Goal: Task Accomplishment & Management: Complete application form

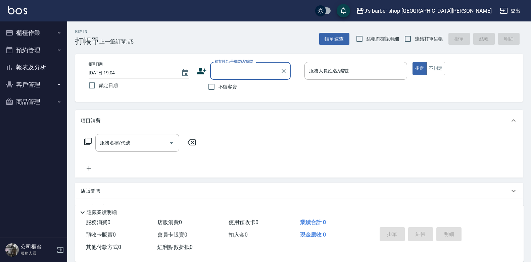
click at [118, 69] on input "[DATE] 19:04" at bounding box center [132, 72] width 86 height 11
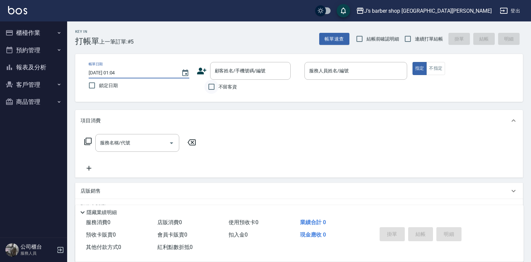
type input "[DATE] 01:04"
click at [208, 88] on input "不留客資" at bounding box center [211, 87] width 14 height 14
checkbox input "true"
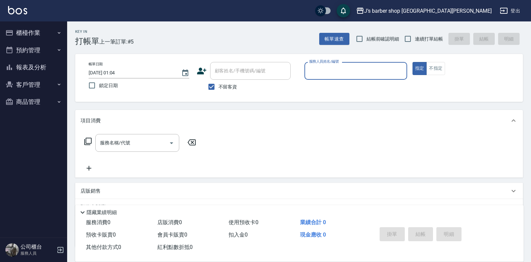
click at [340, 71] on input "服務人員姓名/編號" at bounding box center [355, 71] width 97 height 12
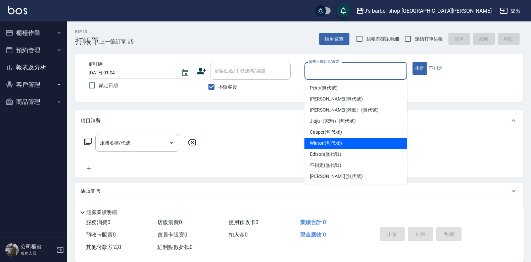
click at [334, 144] on span "Winton (無代號)" at bounding box center [326, 143] width 32 height 7
type input "Winton(無代號)"
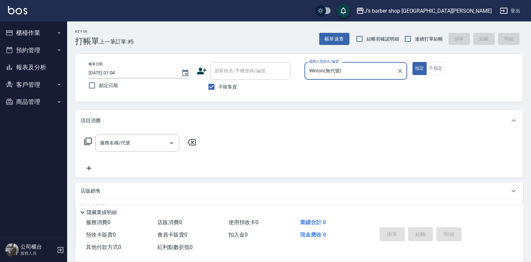
click at [103, 143] on div "服務名稱/代號 服務名稱/代號" at bounding box center [137, 143] width 84 height 18
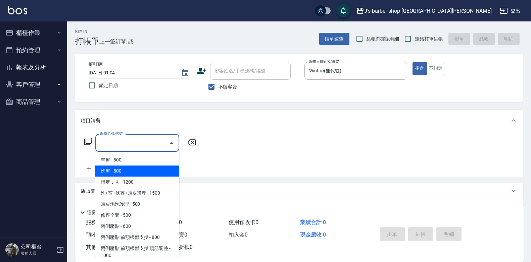
click at [123, 172] on span "洗剪 - 800" at bounding box center [137, 171] width 84 height 11
type input "洗剪(101)"
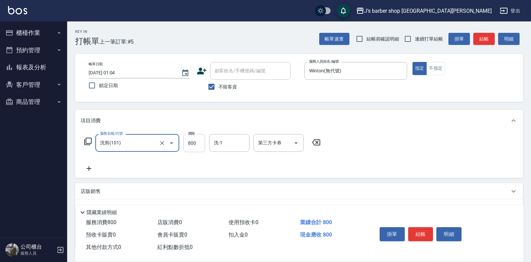
click at [203, 141] on input "800" at bounding box center [194, 143] width 22 height 18
type input "700"
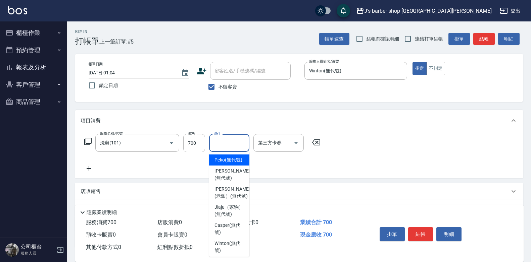
click at [232, 143] on input "洗-1" at bounding box center [229, 143] width 34 height 12
click at [234, 161] on span "Peko (無代號)" at bounding box center [228, 160] width 28 height 7
type input "Peko(無代號)"
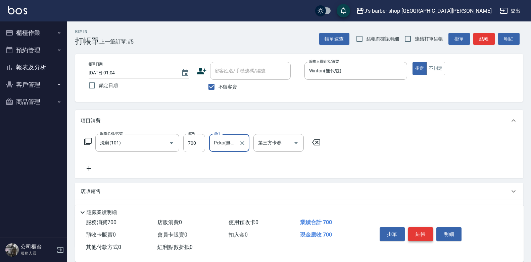
click at [415, 232] on button "結帳" at bounding box center [420, 235] width 25 height 14
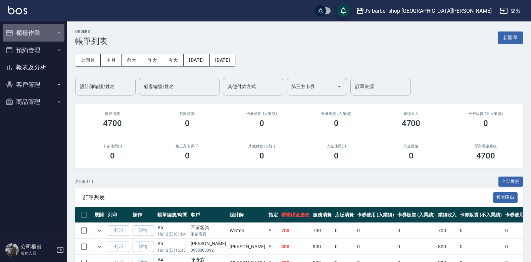
click at [47, 39] on button "櫃檯作業" at bounding box center [34, 32] width 62 height 17
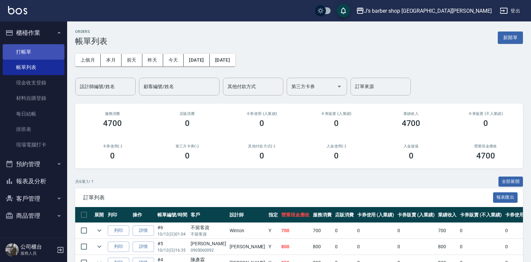
click at [44, 52] on link "打帳單" at bounding box center [34, 51] width 62 height 15
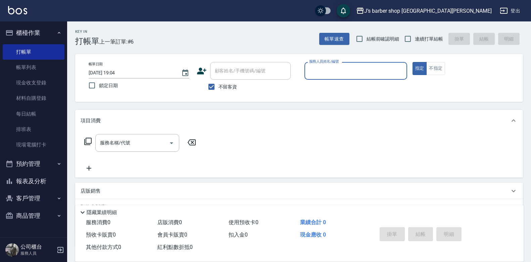
click at [116, 71] on input "2025/10/12 19:04" at bounding box center [132, 72] width 86 height 11
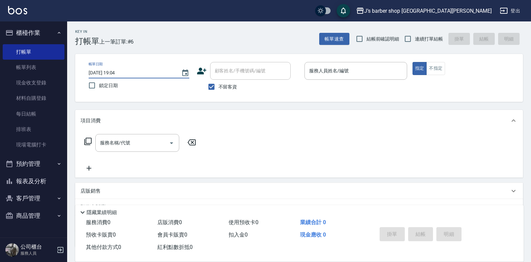
type input "2025/10/12 02:04"
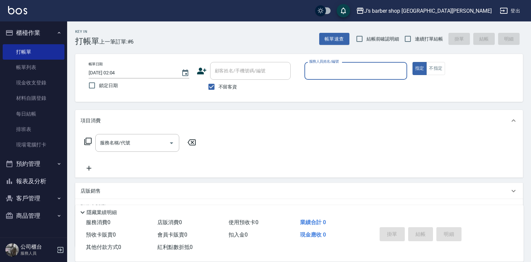
click at [324, 67] on input "服務人員姓名/編號" at bounding box center [355, 71] width 97 height 12
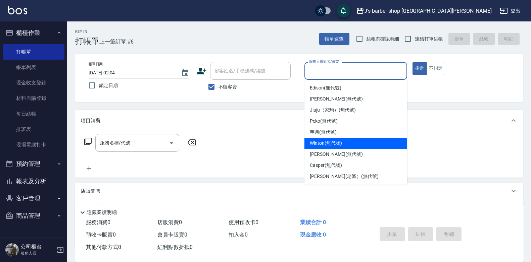
click at [334, 141] on span "Winton (無代號)" at bounding box center [326, 143] width 32 height 7
type input "Winton(無代號)"
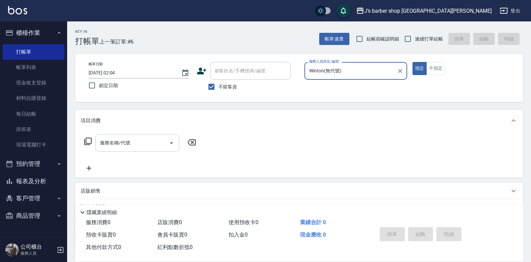
click at [165, 137] on input "服務名稱/代號" at bounding box center [132, 143] width 68 height 12
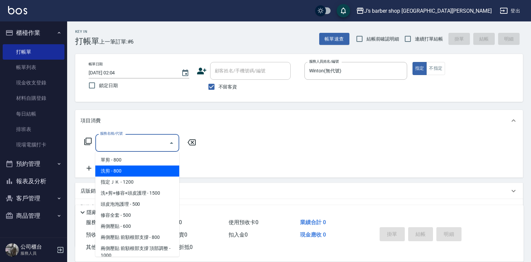
click at [150, 176] on span "洗剪 - 800" at bounding box center [137, 171] width 84 height 11
type input "洗剪(101)"
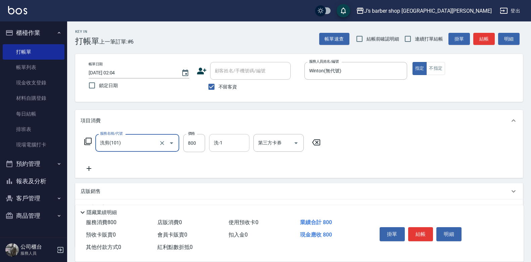
click at [225, 143] on input "洗-1" at bounding box center [229, 143] width 34 height 12
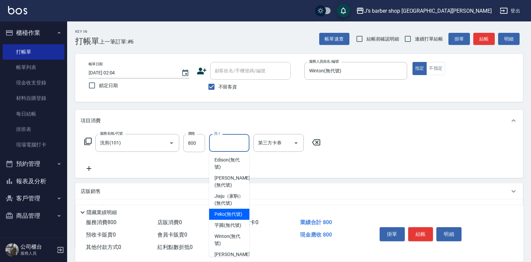
click at [235, 218] on span "Peko (無代號)" at bounding box center [228, 214] width 28 height 7
type input "Peko(無代號)"
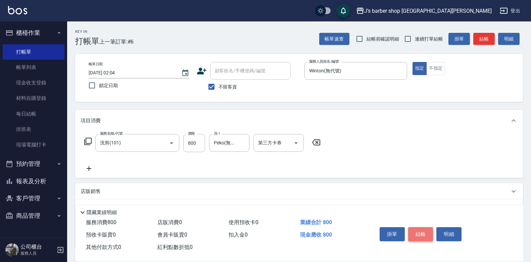
click at [413, 229] on button "結帳" at bounding box center [420, 235] width 25 height 14
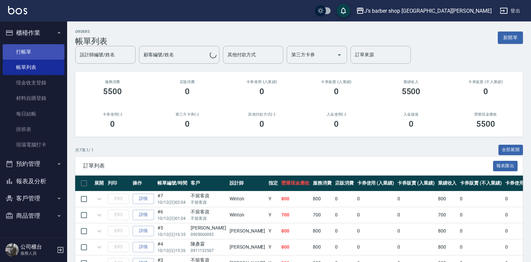
click at [50, 53] on link "打帳單" at bounding box center [34, 51] width 62 height 15
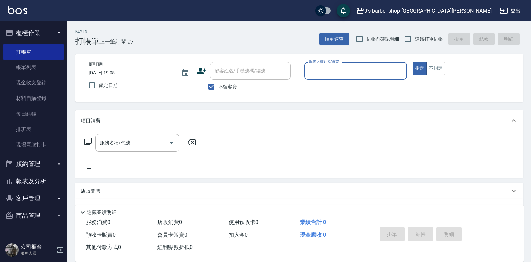
drag, startPoint x: 118, startPoint y: 71, endPoint x: 166, endPoint y: 74, distance: 48.1
click at [118, 71] on input "2025/10/12 19:05" at bounding box center [132, 72] width 86 height 11
type input "2025/10/12 03:05"
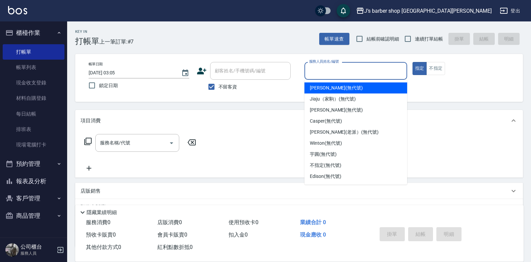
click at [364, 70] on input "服務人員姓名/編號" at bounding box center [355, 71] width 97 height 12
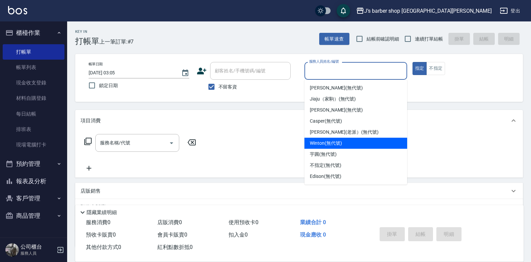
click at [333, 147] on div "Winton (無代號)" at bounding box center [355, 143] width 103 height 11
type input "Winton(無代號)"
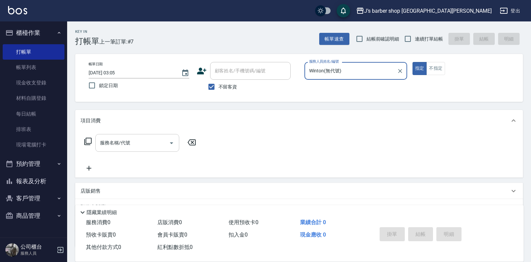
click at [106, 149] on input "服務名稱/代號" at bounding box center [132, 143] width 68 height 12
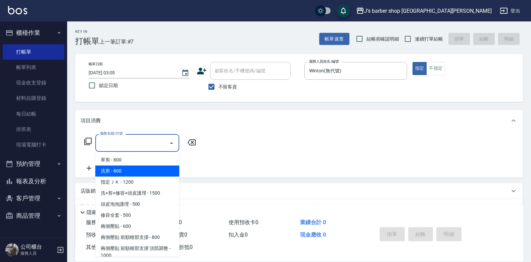
click at [126, 171] on span "洗剪 - 800" at bounding box center [137, 171] width 84 height 11
type input "洗剪(101)"
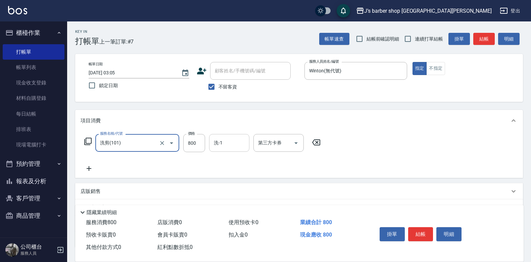
click at [246, 146] on input "洗-1" at bounding box center [229, 143] width 34 height 12
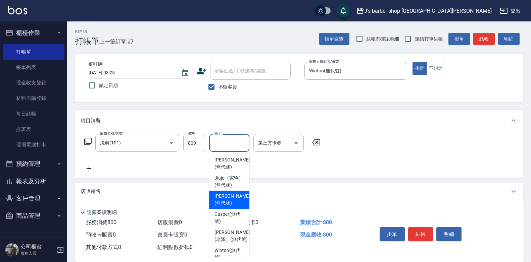
scroll to position [96, 0]
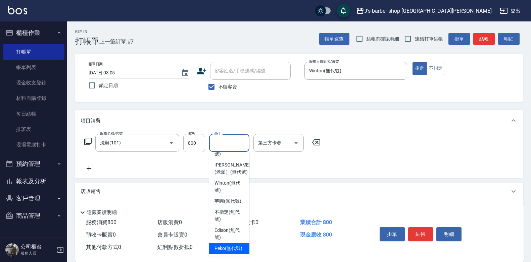
click at [228, 245] on span "Peko (無代號)" at bounding box center [228, 248] width 28 height 7
type input "Peko(無代號)"
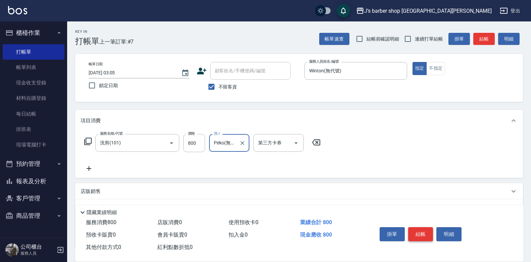
click at [413, 231] on button "結帳" at bounding box center [420, 235] width 25 height 14
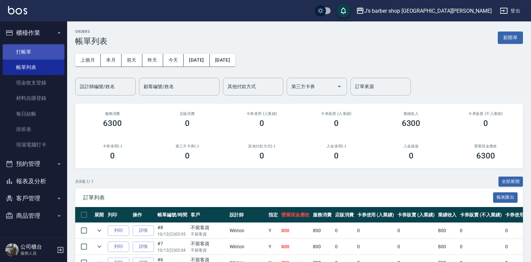
click at [42, 54] on link "打帳單" at bounding box center [34, 51] width 62 height 15
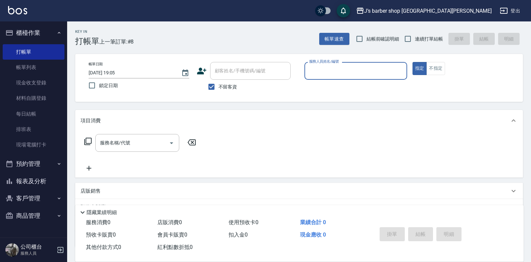
click at [118, 71] on input "2025/10/12 19:05" at bounding box center [132, 72] width 86 height 11
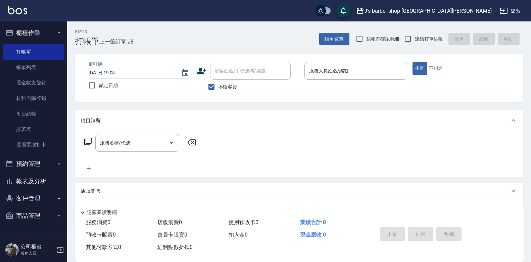
type input "2025/10/12 04:05"
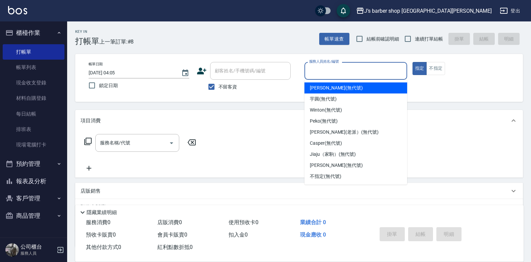
click at [326, 69] on input "服務人員姓名/編號" at bounding box center [355, 71] width 97 height 12
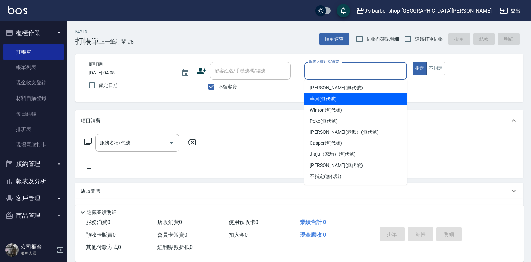
click at [329, 108] on span "Winton (無代號)" at bounding box center [326, 110] width 32 height 7
type input "Winton(無代號)"
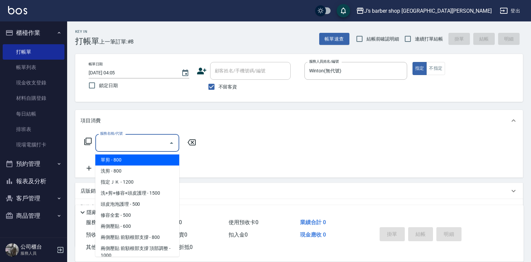
click at [147, 144] on input "服務名稱/代號" at bounding box center [132, 143] width 68 height 12
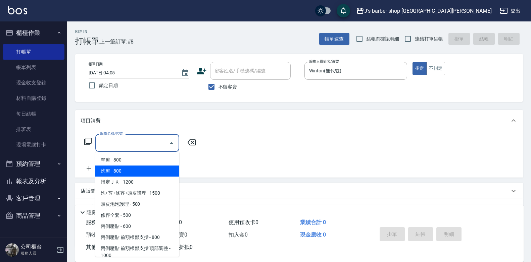
click at [137, 172] on span "洗剪 - 800" at bounding box center [137, 171] width 84 height 11
type input "洗剪(101)"
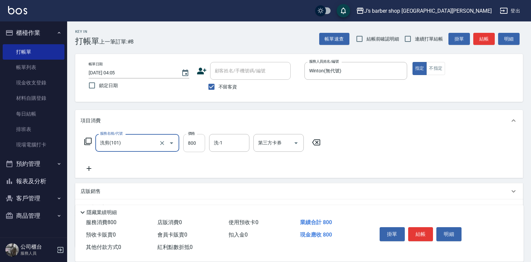
click at [203, 149] on input "800" at bounding box center [194, 143] width 22 height 18
type input "700"
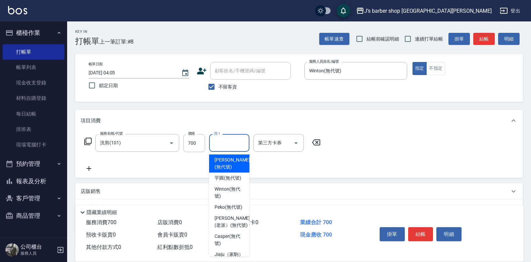
click at [228, 144] on input "洗-1" at bounding box center [229, 143] width 34 height 12
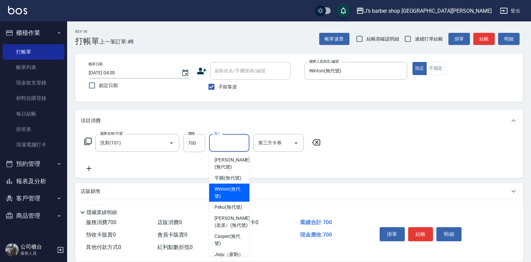
click at [232, 199] on span "Winton (無代號)" at bounding box center [229, 193] width 30 height 14
type input "Winton(無代號)"
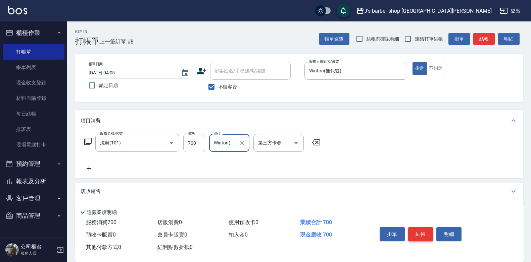
click at [419, 231] on button "結帳" at bounding box center [420, 235] width 25 height 14
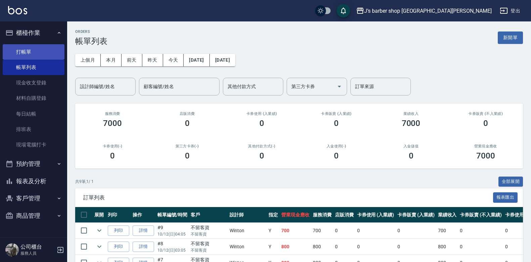
click at [49, 59] on link "打帳單" at bounding box center [34, 51] width 62 height 15
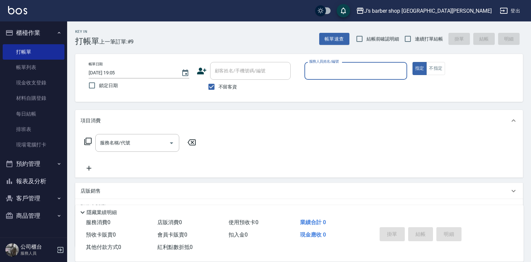
click at [119, 71] on input "2025/10/12 19:05" at bounding box center [132, 72] width 86 height 11
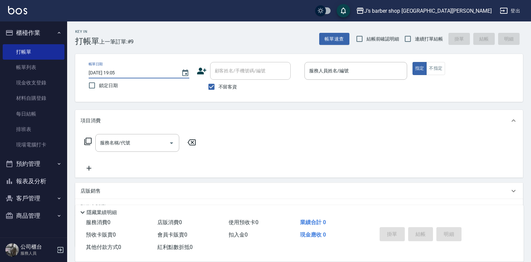
type input "2025/10/12 05:05"
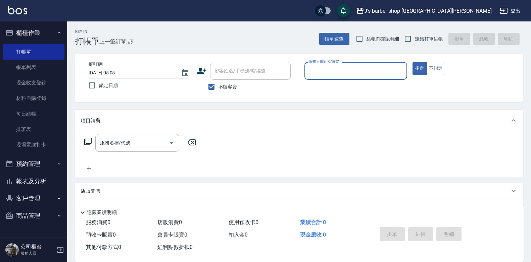
click at [365, 80] on div "服務人員姓名/編號" at bounding box center [355, 71] width 103 height 18
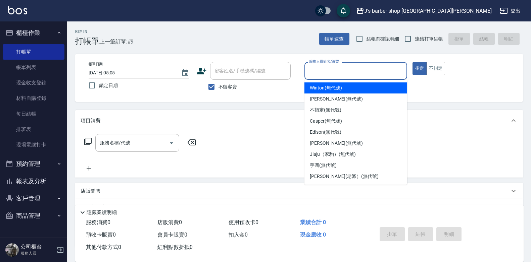
click at [359, 78] on div "服務人員姓名/編號" at bounding box center [355, 71] width 103 height 18
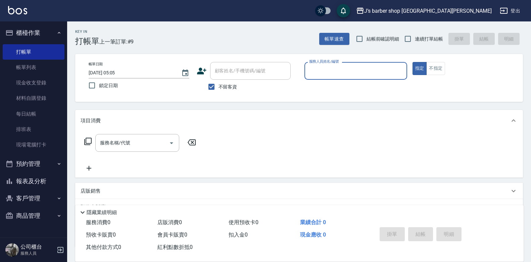
click at [351, 82] on p at bounding box center [355, 83] width 103 height 7
drag, startPoint x: 356, startPoint y: 78, endPoint x: 365, endPoint y: 70, distance: 11.9
click at [365, 70] on div "服務人員姓名/編號 服務人員姓名/編號" at bounding box center [355, 74] width 103 height 25
click at [365, 70] on input "服務人員姓名/編號" at bounding box center [355, 71] width 97 height 12
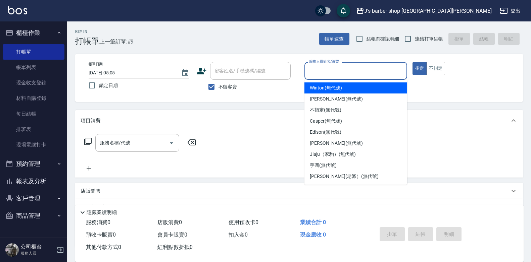
click at [340, 89] on span "Winton (無代號)" at bounding box center [326, 88] width 32 height 7
type input "Winton(無代號)"
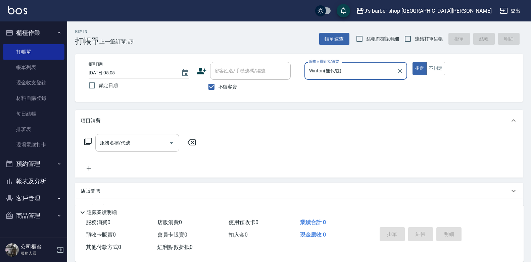
click at [131, 141] on input "服務名稱/代號" at bounding box center [132, 143] width 68 height 12
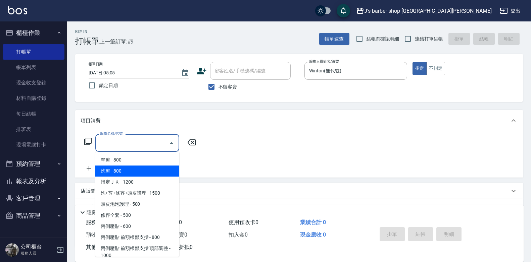
click at [126, 169] on span "洗剪 - 800" at bounding box center [137, 171] width 84 height 11
type input "洗剪(101)"
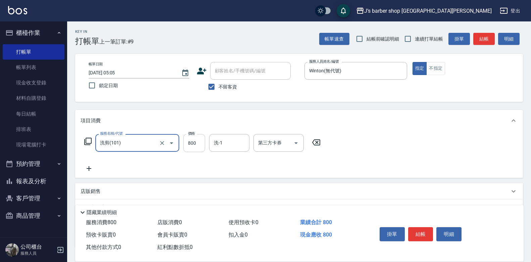
click at [192, 141] on input "800" at bounding box center [194, 143] width 22 height 18
type input "500"
click at [234, 142] on input "洗-1" at bounding box center [229, 143] width 34 height 12
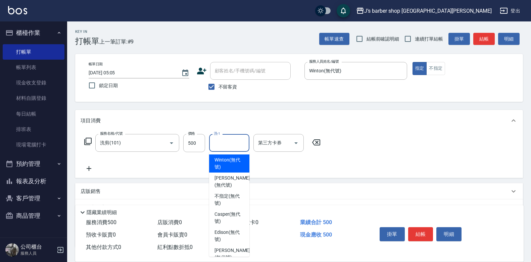
click at [238, 169] on span "Winton (無代號)" at bounding box center [229, 164] width 30 height 14
type input "Winton(無代號)"
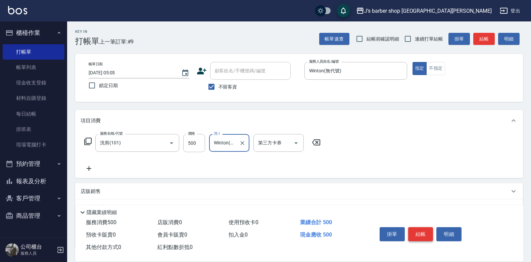
click at [416, 228] on button "結帳" at bounding box center [420, 235] width 25 height 14
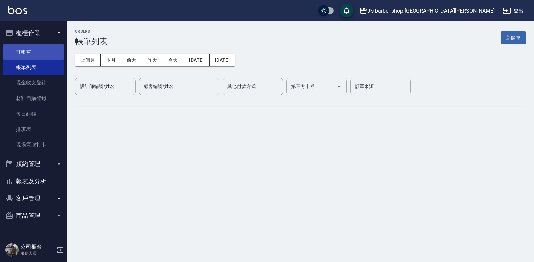
click at [41, 55] on link "打帳單" at bounding box center [34, 51] width 62 height 15
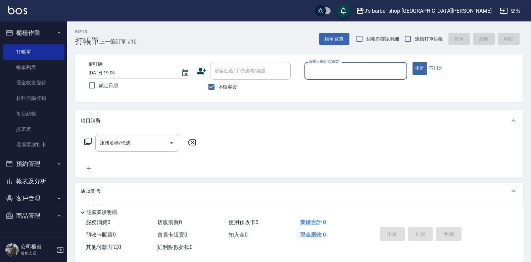
click at [118, 70] on input "2025/10/12 19:05" at bounding box center [132, 72] width 86 height 11
type input "2025/10/12 06:05"
click at [330, 64] on label "服務人員姓名/編號" at bounding box center [324, 61] width 30 height 5
click at [330, 65] on input "服務人員姓名/編號" at bounding box center [355, 71] width 97 height 12
click at [333, 73] on input "服務人員姓名/編號" at bounding box center [355, 71] width 97 height 12
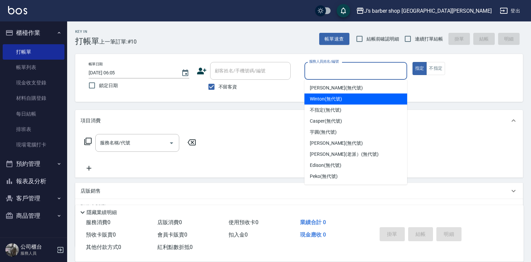
click at [330, 101] on span "Winton (無代號)" at bounding box center [326, 99] width 32 height 7
type input "Winton(無代號)"
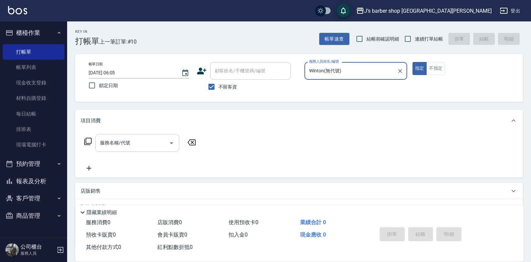
drag, startPoint x: 120, startPoint y: 136, endPoint x: 123, endPoint y: 143, distance: 7.8
click at [120, 137] on div "服務名稱/代號" at bounding box center [137, 143] width 84 height 18
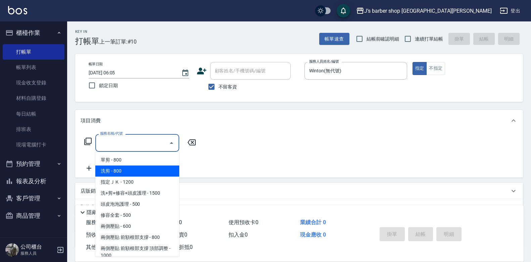
click at [130, 166] on span "洗剪 - 800" at bounding box center [137, 171] width 84 height 11
type input "洗剪(101)"
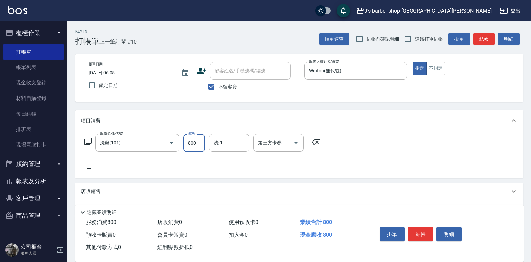
click at [198, 150] on input "800" at bounding box center [194, 143] width 22 height 18
type input "700"
click at [217, 146] on input "洗-1" at bounding box center [229, 143] width 34 height 12
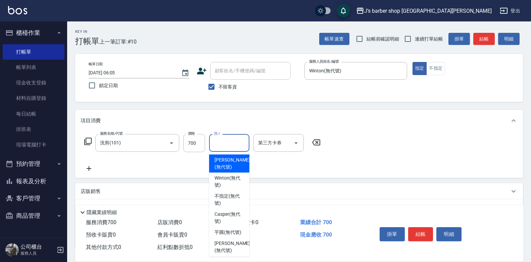
click at [228, 183] on span "Winton (無代號)" at bounding box center [229, 182] width 30 height 14
type input "Winton(無代號)"
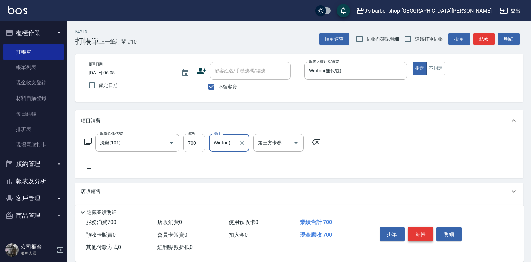
click at [431, 237] on button "結帳" at bounding box center [420, 235] width 25 height 14
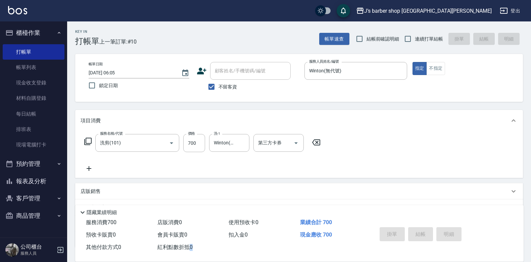
click at [430, 237] on div "掛單 結帳 明細" at bounding box center [421, 235] width 88 height 21
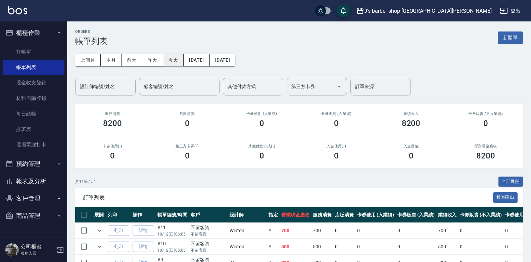
click at [179, 59] on button "今天" at bounding box center [173, 60] width 21 height 12
click at [121, 88] on input "設計師編號/姓名" at bounding box center [105, 87] width 54 height 12
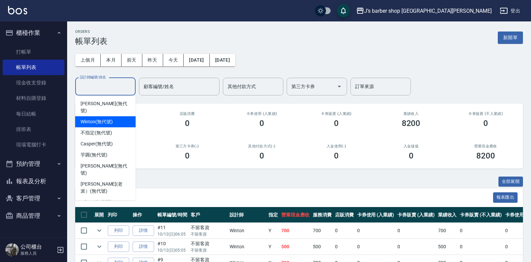
click at [117, 116] on div "Winton (無代號)" at bounding box center [105, 121] width 60 height 11
type input "Winton(無代號)"
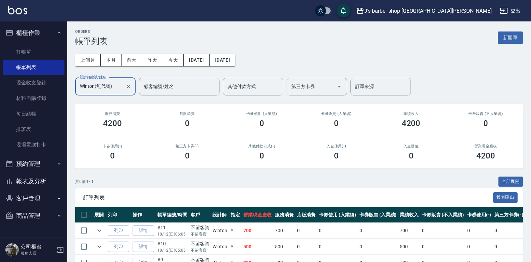
click at [109, 67] on div "上個月 本月 前天 昨天 今天 2025/10/12 2025/10/12 設計師編號/姓名 Winton(無代號) 設計師編號/姓名 顧客編號/姓名 顧客編…" at bounding box center [299, 71] width 448 height 50
click at [110, 64] on button "本月" at bounding box center [111, 60] width 21 height 12
click at [323, 153] on div "0" at bounding box center [336, 155] width 58 height 9
click at [124, 85] on button "Clear" at bounding box center [128, 86] width 9 height 9
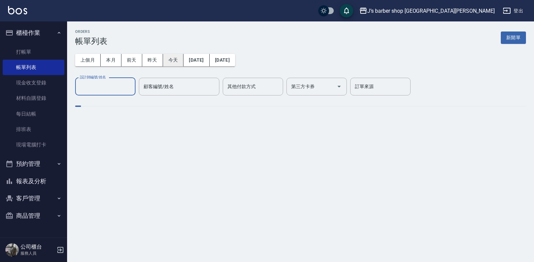
click at [183, 61] on div "上個月 本月 前天 昨天 今天 2025/10/01 2025/10/31" at bounding box center [155, 60] width 160 height 12
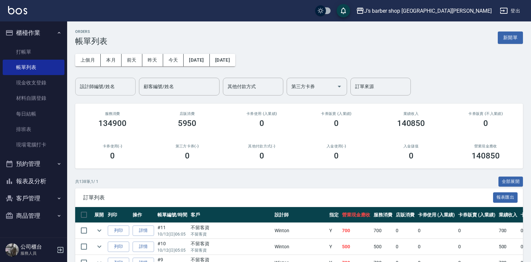
click at [113, 84] on input "設計師編號/姓名" at bounding box center [105, 87] width 54 height 12
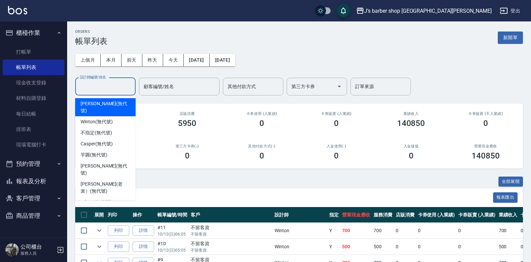
click at [108, 118] on span "Winton (無代號)" at bounding box center [97, 121] width 32 height 7
type input "Winton(無代號)"
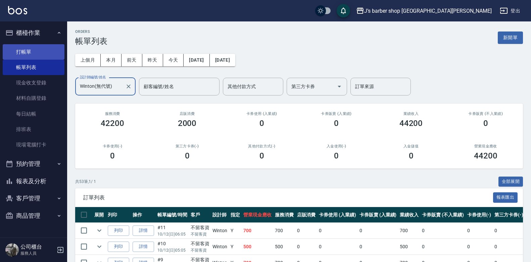
click at [48, 53] on link "打帳單" at bounding box center [34, 51] width 62 height 15
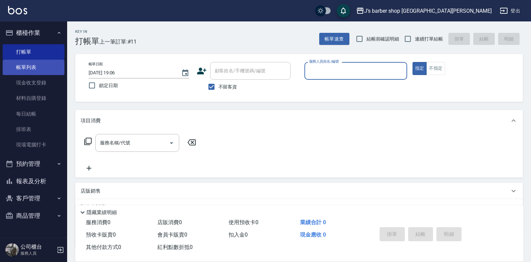
click at [45, 64] on link "帳單列表" at bounding box center [34, 67] width 62 height 15
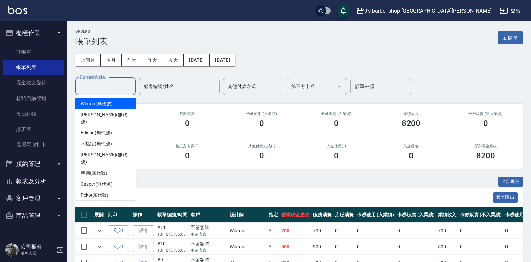
click at [120, 86] on input "設計師編號/姓名" at bounding box center [105, 87] width 54 height 12
click at [108, 109] on div "Winton (無代號)" at bounding box center [105, 103] width 60 height 11
type input "Winton(無代號)"
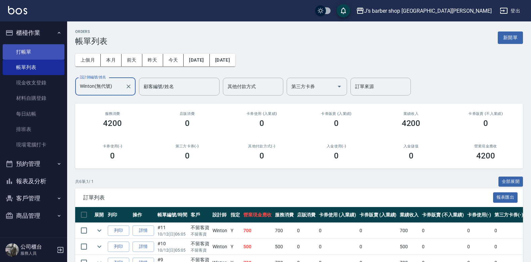
click at [40, 46] on link "打帳單" at bounding box center [34, 51] width 62 height 15
